Goal: Transaction & Acquisition: Register for event/course

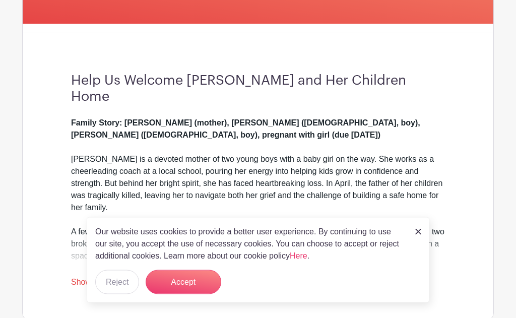
scroll to position [248, 0]
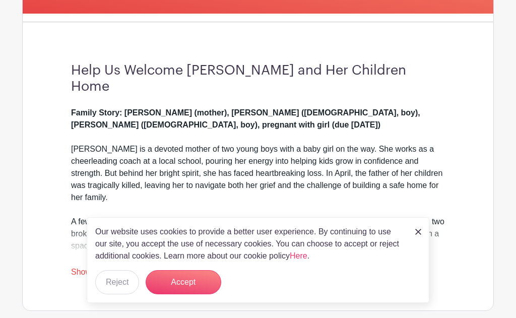
click at [416, 235] on img at bounding box center [418, 232] width 6 height 6
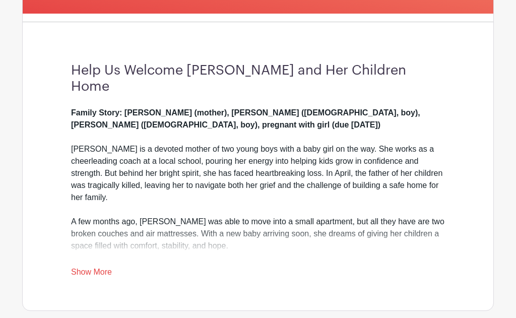
click at [100, 267] on link "Show More" at bounding box center [91, 273] width 41 height 13
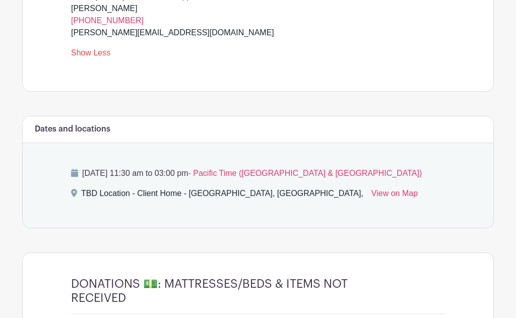
scroll to position [676, 0]
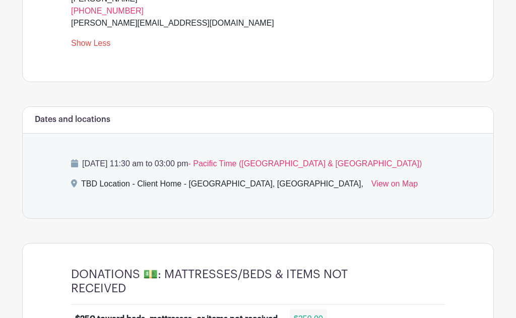
click at [371, 179] on link "View on Map" at bounding box center [394, 186] width 46 height 16
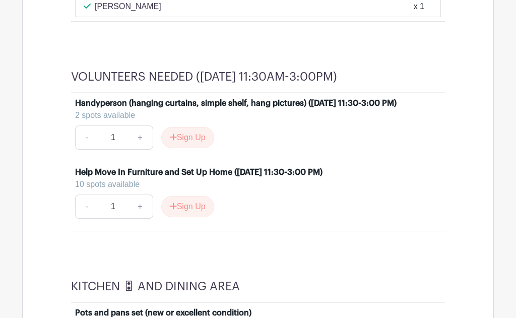
scroll to position [1622, 0]
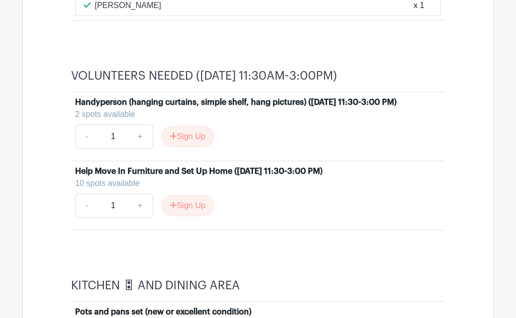
click at [194, 216] on button "Sign Up" at bounding box center [187, 205] width 53 height 21
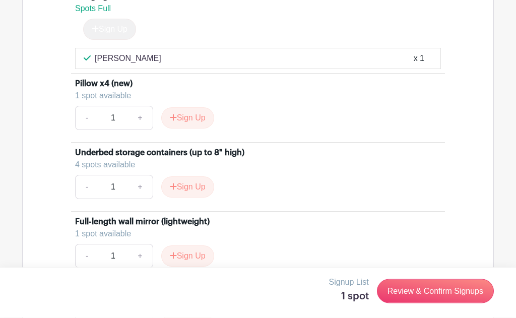
scroll to position [5697, 0]
click at [192, 123] on button "Sign Up" at bounding box center [187, 117] width 53 height 21
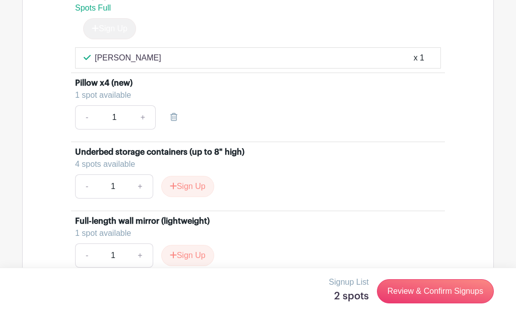
click at [196, 258] on button "Sign Up" at bounding box center [187, 255] width 53 height 21
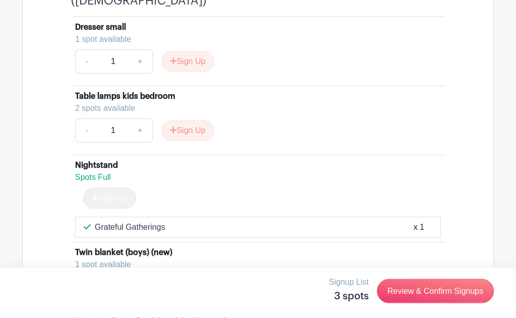
scroll to position [8689, 0]
click at [143, 135] on link "+" at bounding box center [139, 130] width 25 height 24
type input "2"
click at [191, 132] on button "Sign Up" at bounding box center [187, 130] width 53 height 21
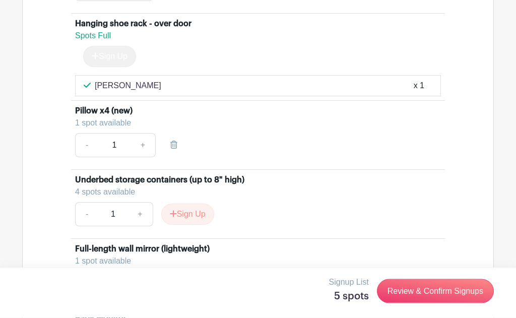
scroll to position [5670, 0]
click at [87, 154] on link "-" at bounding box center [86, 145] width 23 height 24
click at [176, 147] on icon at bounding box center [173, 145] width 7 height 8
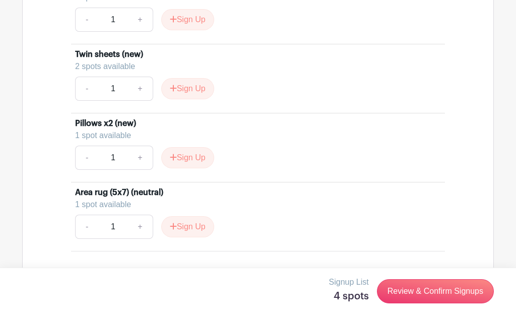
scroll to position [9093, 0]
click at [191, 160] on button "Sign Up" at bounding box center [187, 158] width 53 height 21
click at [188, 163] on div "Sign Up" at bounding box center [183, 157] width 61 height 21
click at [185, 161] on div "Sign Up" at bounding box center [183, 157] width 61 height 21
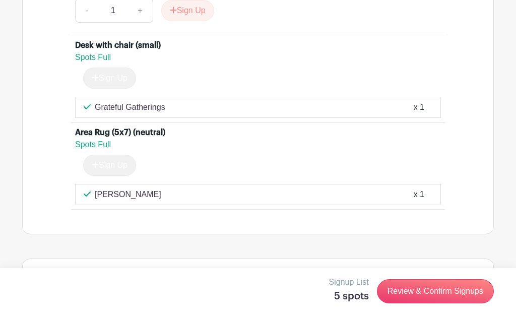
scroll to position [10054, 0]
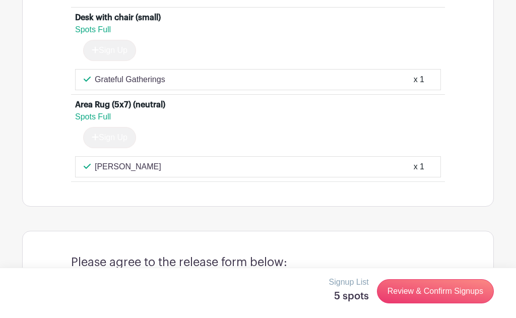
click at [427, 303] on link "Review & Confirm Signups" at bounding box center [435, 291] width 117 height 24
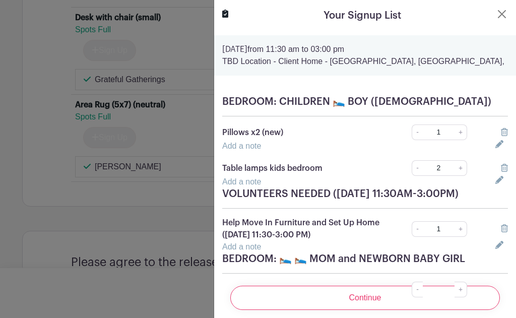
click at [370, 310] on input "Continue" at bounding box center [364, 298] width 269 height 24
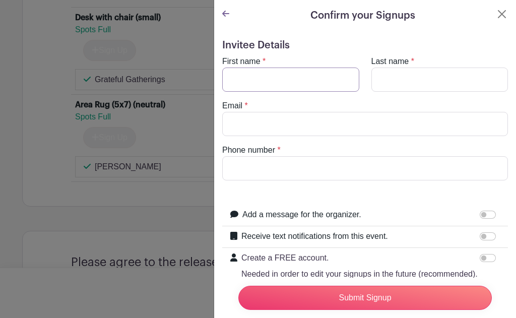
click at [259, 70] on input "First name" at bounding box center [290, 79] width 137 height 24
type input "[PERSON_NAME]"
click at [414, 73] on input "Last name" at bounding box center [439, 79] width 137 height 24
type input "[PERSON_NAME]"
click at [285, 119] on input "Email" at bounding box center [365, 124] width 286 height 24
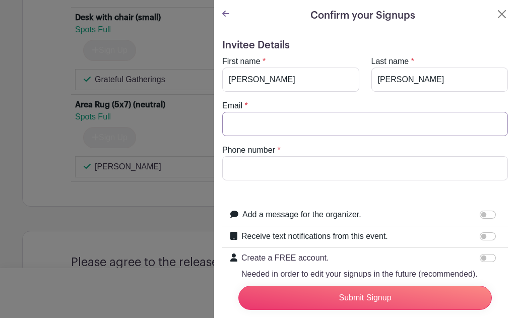
type input "[EMAIL_ADDRESS][DOMAIN_NAME]"
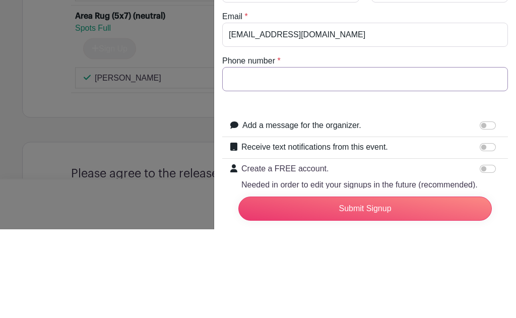
type input "5107013210"
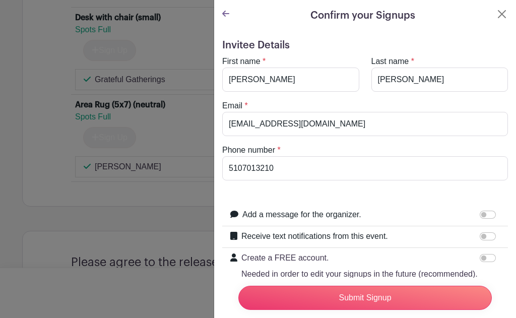
click at [484, 215] on input "Add a message for the organizer." at bounding box center [487, 215] width 16 height 8
checkbox input "true"
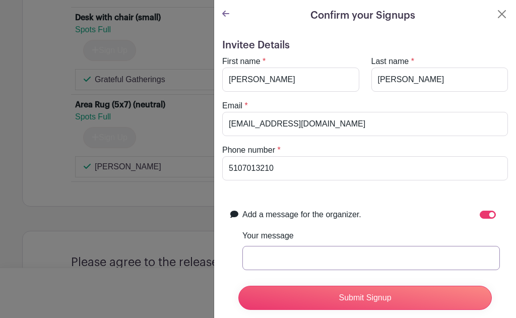
click at [287, 260] on input "Your message" at bounding box center [370, 258] width 257 height 24
type input "I will bring all donated items to the move in."
click at [366, 310] on input "Submit Signup" at bounding box center [364, 298] width 253 height 24
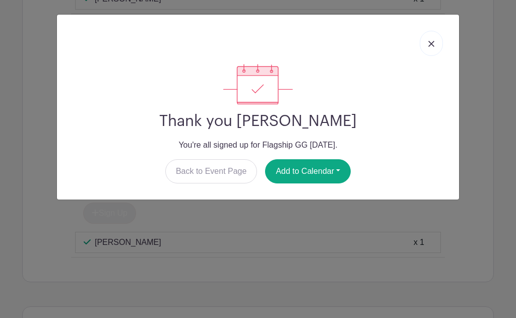
click at [429, 43] on img at bounding box center [431, 44] width 6 height 6
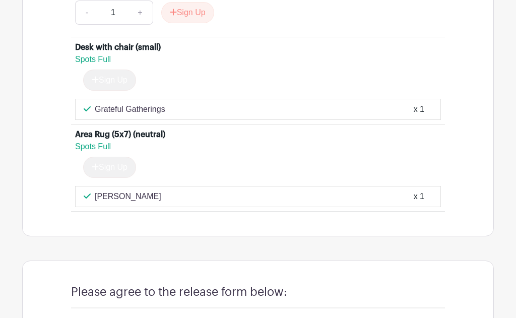
scroll to position [10130, 0]
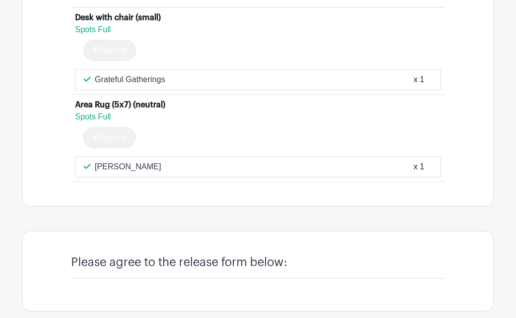
click at [252, 257] on h4 "Please agree to the release form below:" at bounding box center [179, 262] width 216 height 14
click at [256, 255] on h4 "Please agree to the release form below:" at bounding box center [179, 262] width 216 height 14
click at [276, 264] on div "Please agree to the release form below:" at bounding box center [258, 266] width 374 height 23
click at [381, 264] on div "Please agree to the release form below:" at bounding box center [258, 266] width 374 height 23
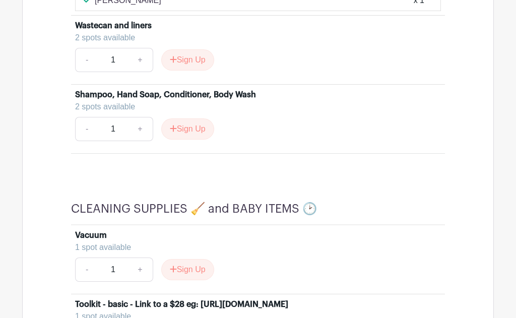
scroll to position [7081, 0]
